Goal: Task Accomplishment & Management: Use online tool/utility

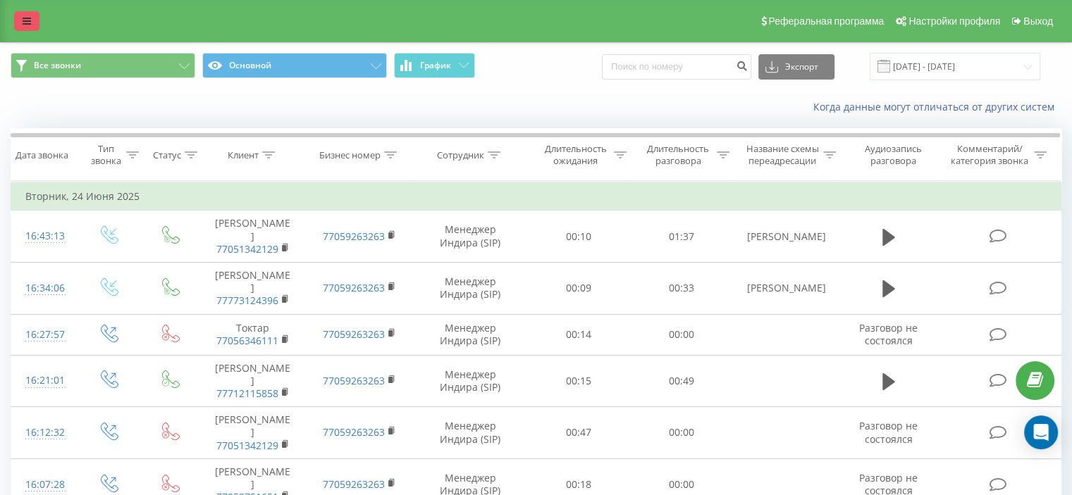
click at [26, 23] on icon at bounding box center [27, 21] width 8 height 10
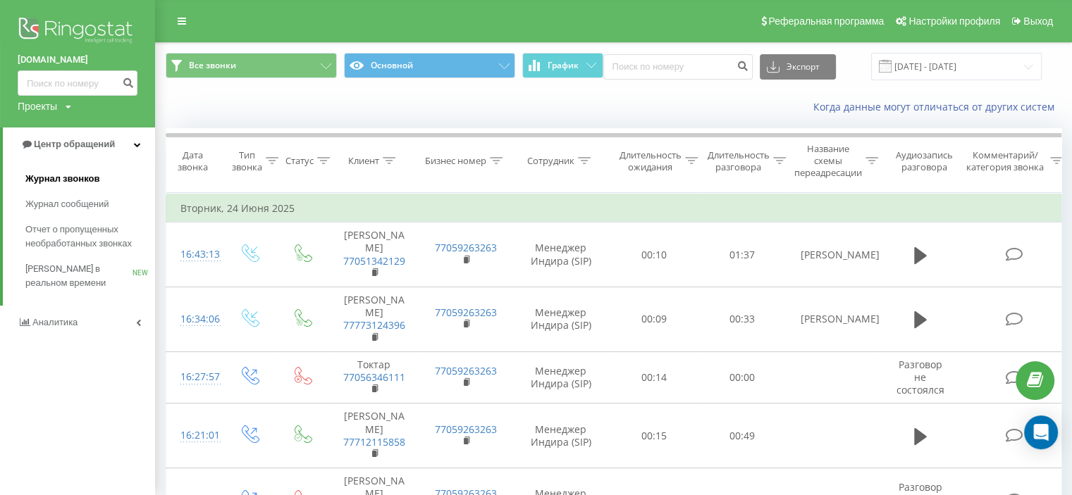
click at [77, 177] on span "Журнал звонков" at bounding box center [62, 179] width 74 height 14
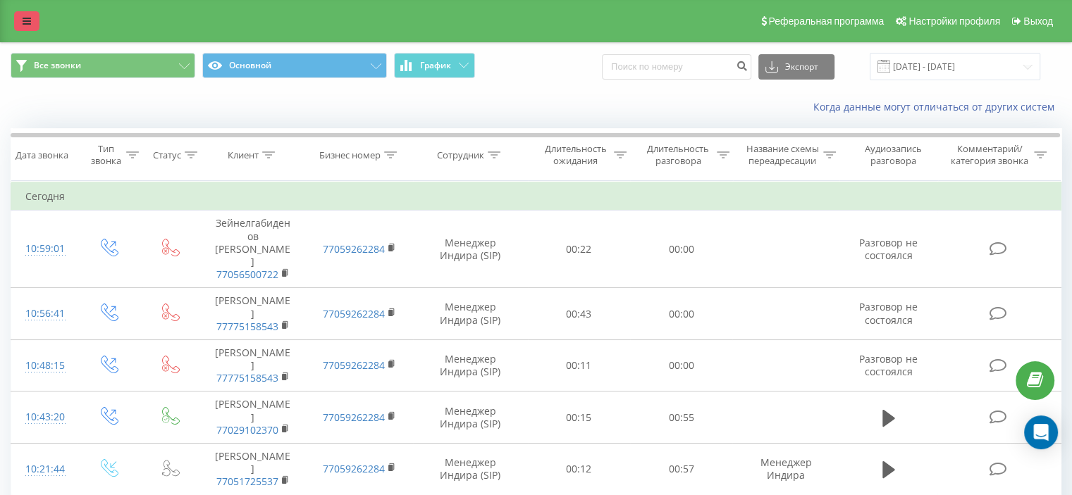
click at [29, 14] on link at bounding box center [26, 21] width 25 height 20
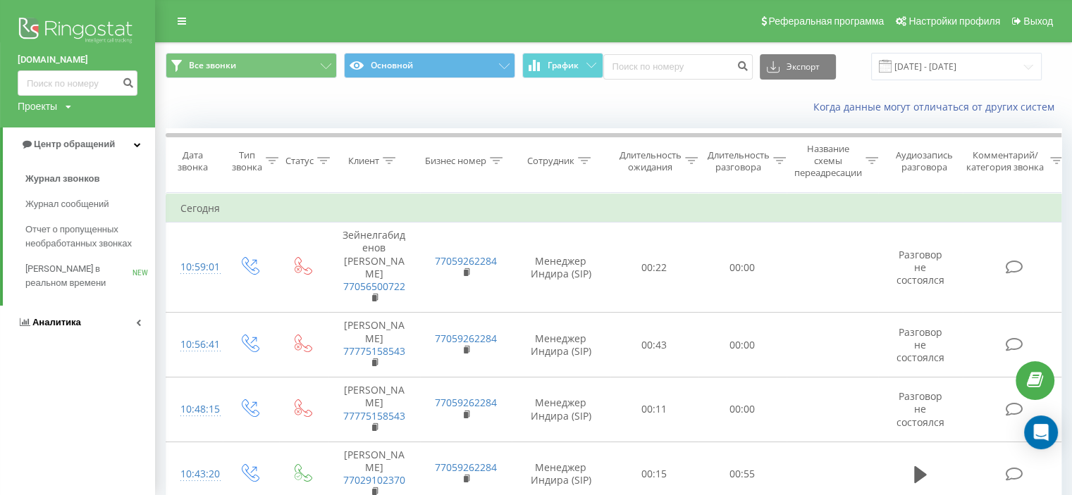
click at [65, 319] on span "Аналитика" at bounding box center [56, 322] width 49 height 11
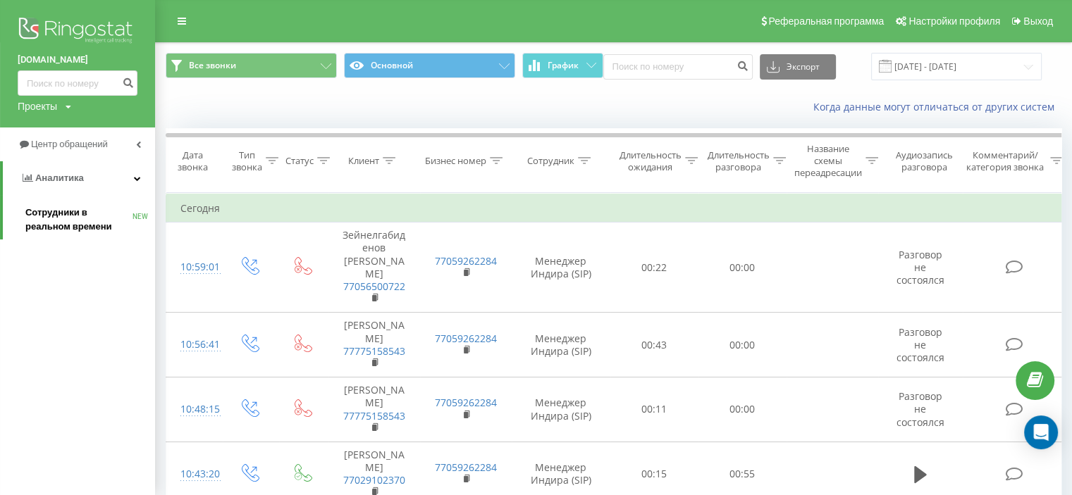
click at [61, 216] on span "Сотрудники в реальном времени" at bounding box center [78, 220] width 107 height 28
click at [72, 209] on span "Сотрудники в реальном времени" at bounding box center [78, 220] width 107 height 28
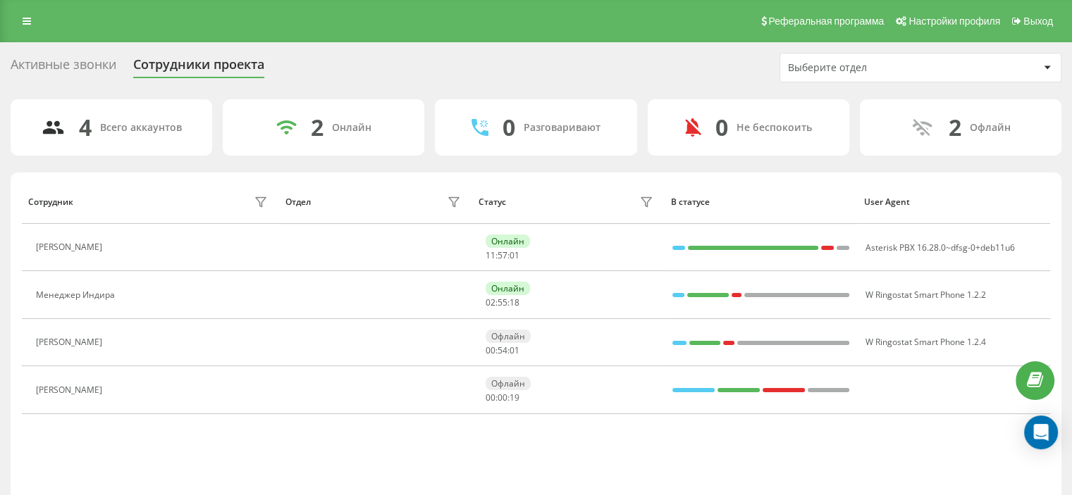
click at [188, 61] on div "Сотрудники проекта" at bounding box center [198, 68] width 131 height 22
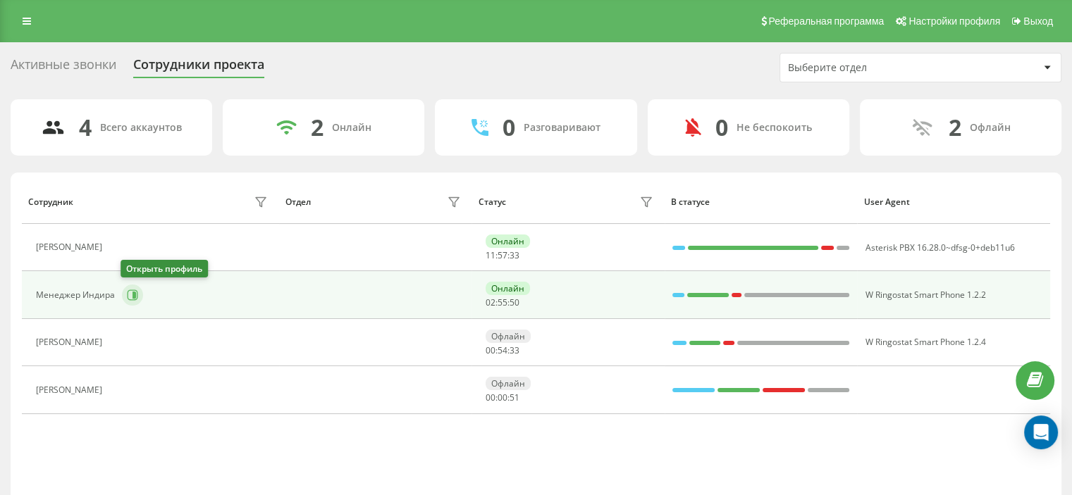
click at [133, 293] on icon at bounding box center [135, 295] width 4 height 7
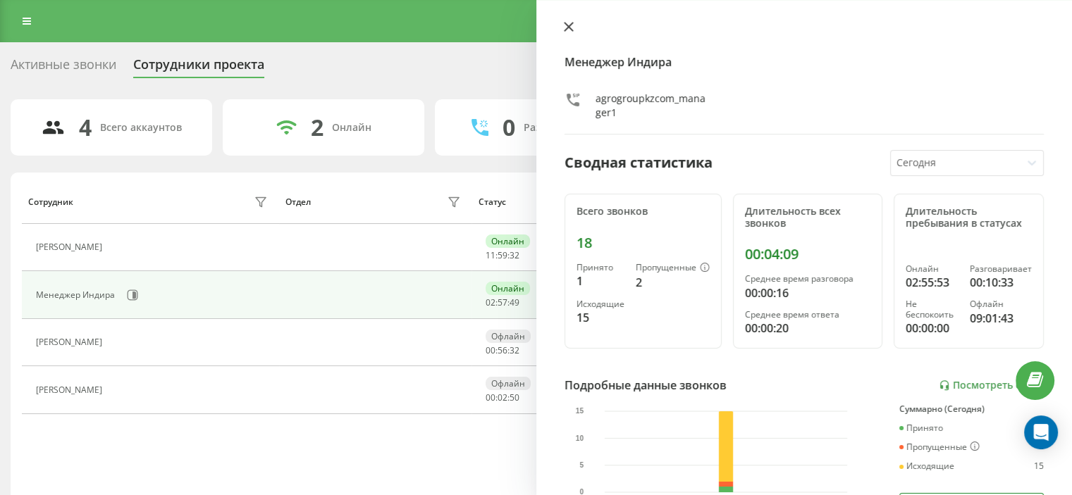
click at [569, 25] on icon at bounding box center [569, 27] width 10 height 10
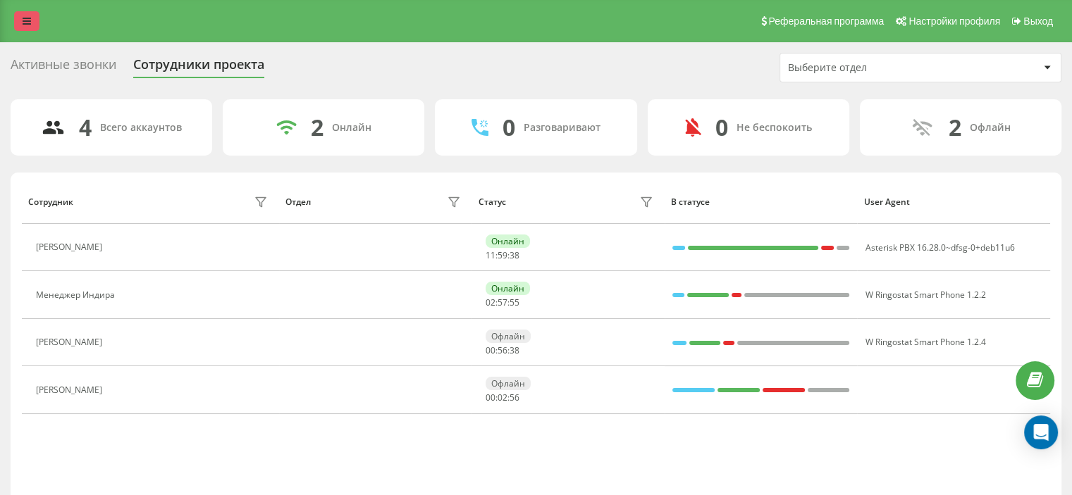
click at [24, 18] on icon at bounding box center [27, 21] width 8 height 10
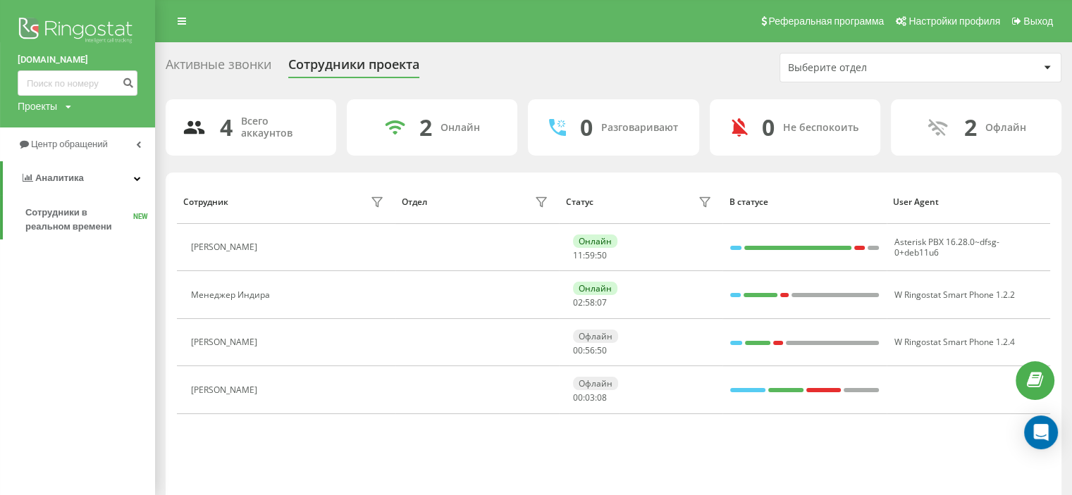
click at [277, 30] on div "Реферальная программа Настройки профиля Выход" at bounding box center [536, 21] width 1072 height 42
click at [493, 20] on div "Реферальная программа Настройки профиля Выход" at bounding box center [536, 21] width 1072 height 42
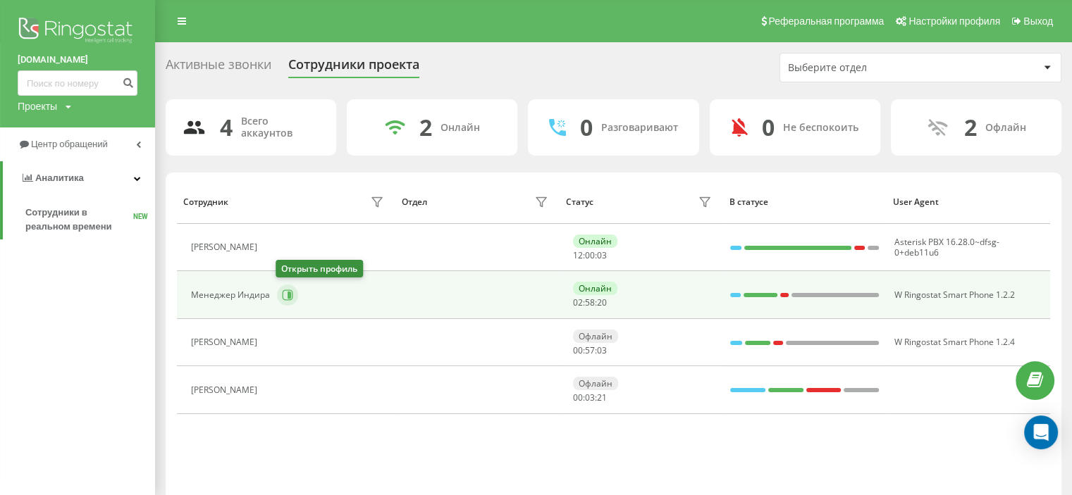
click at [282, 294] on icon at bounding box center [287, 295] width 11 height 11
